Goal: Navigation & Orientation: Find specific page/section

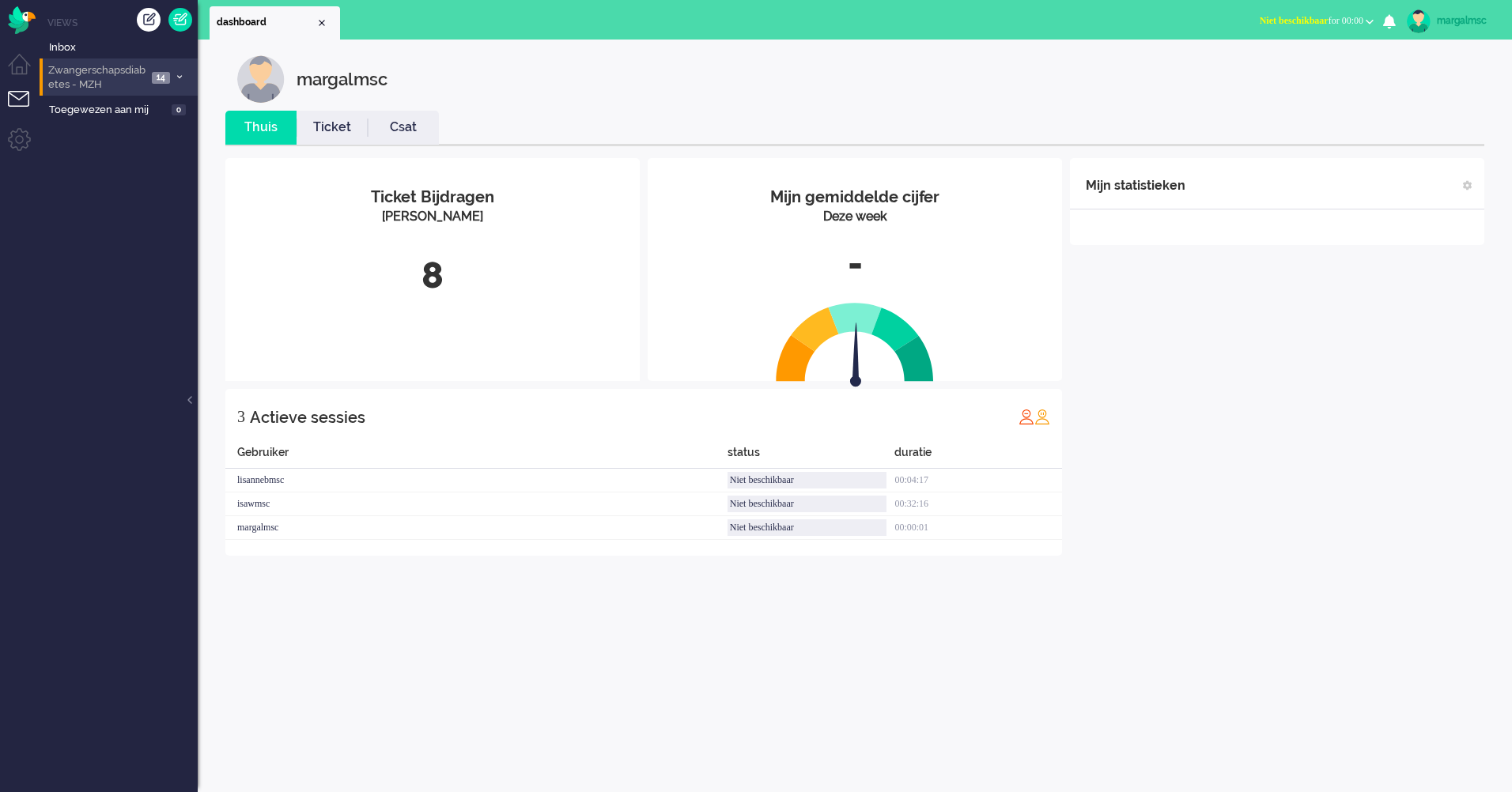
click at [105, 73] on span "Zwangerschapsdiabetes - MZH" at bounding box center [96, 78] width 101 height 29
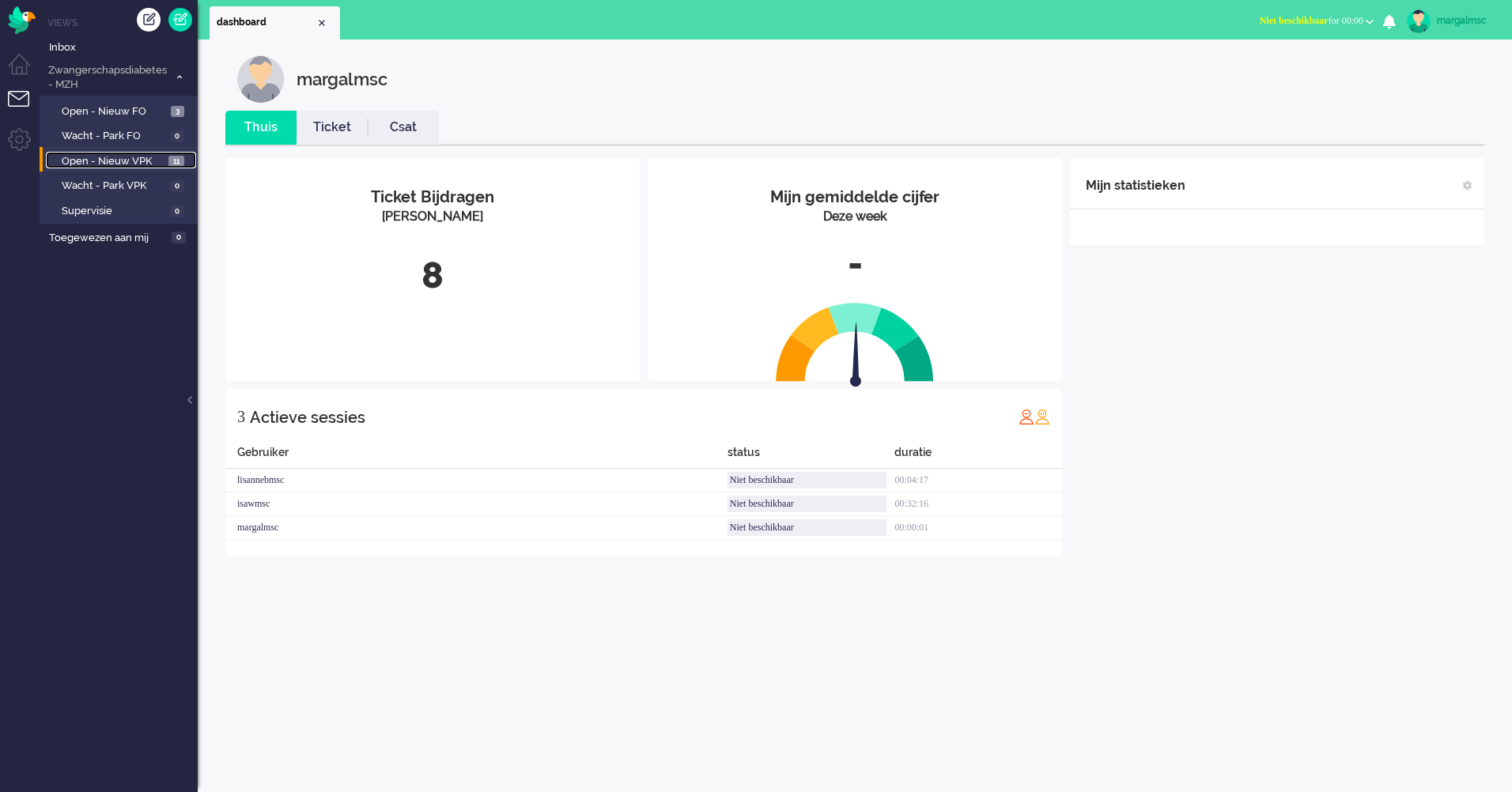
click at [143, 156] on span "Open - Nieuw VPK" at bounding box center [113, 161] width 103 height 15
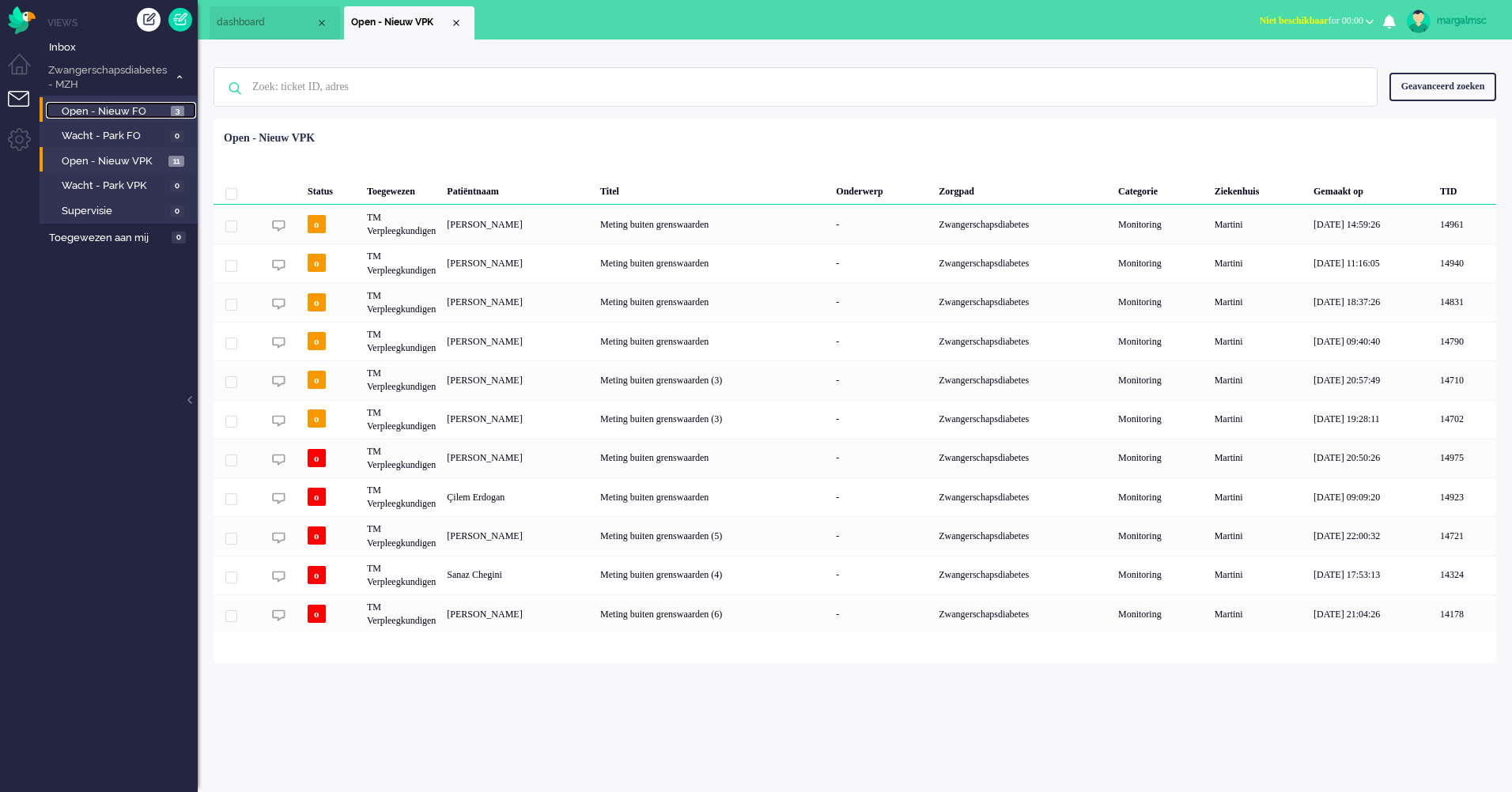
click at [133, 113] on span "Open - Nieuw FO" at bounding box center [114, 111] width 105 height 15
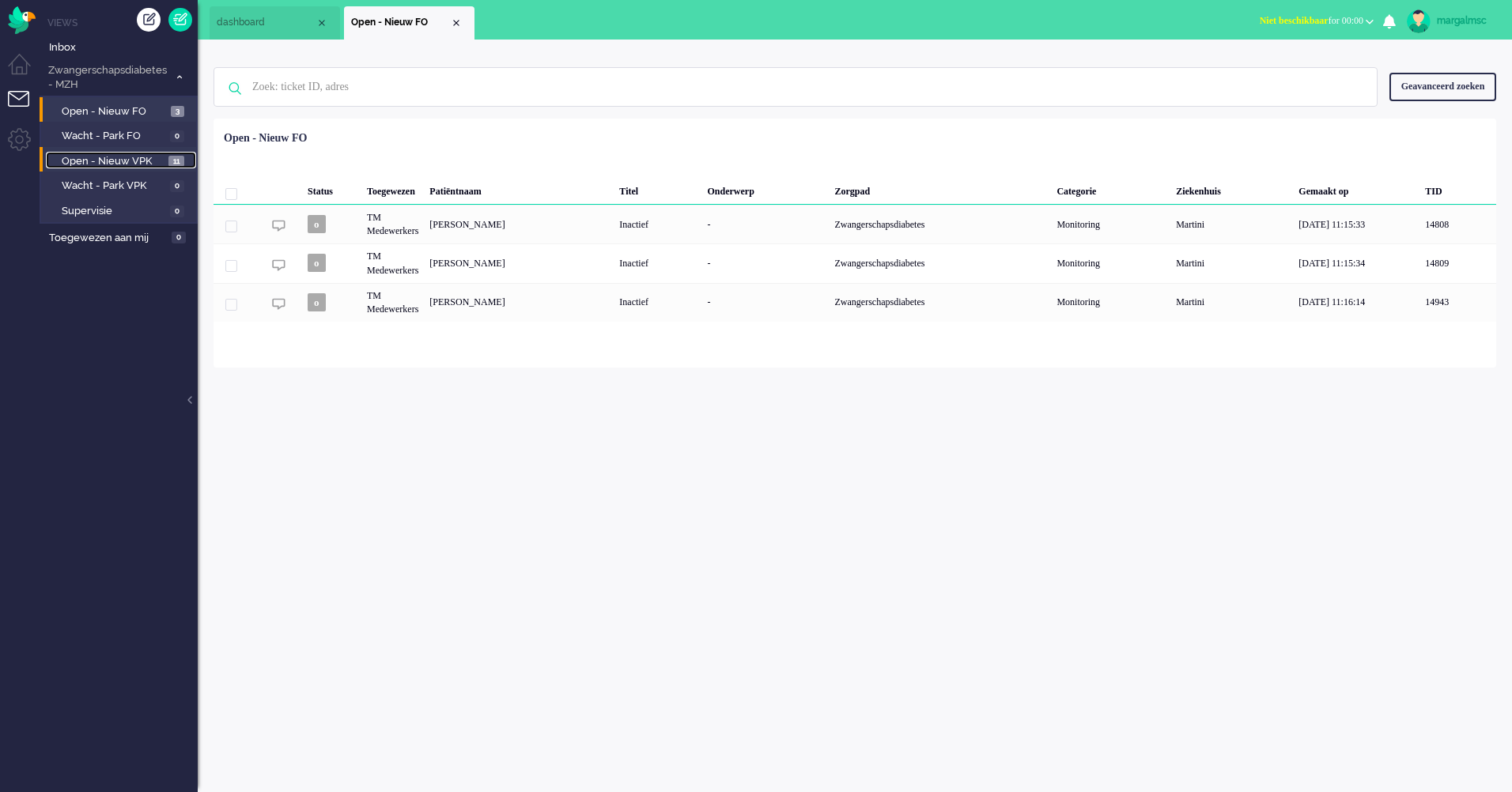
click at [122, 168] on span "Open - Nieuw VPK" at bounding box center [113, 161] width 103 height 15
